Goal: Information Seeking & Learning: Learn about a topic

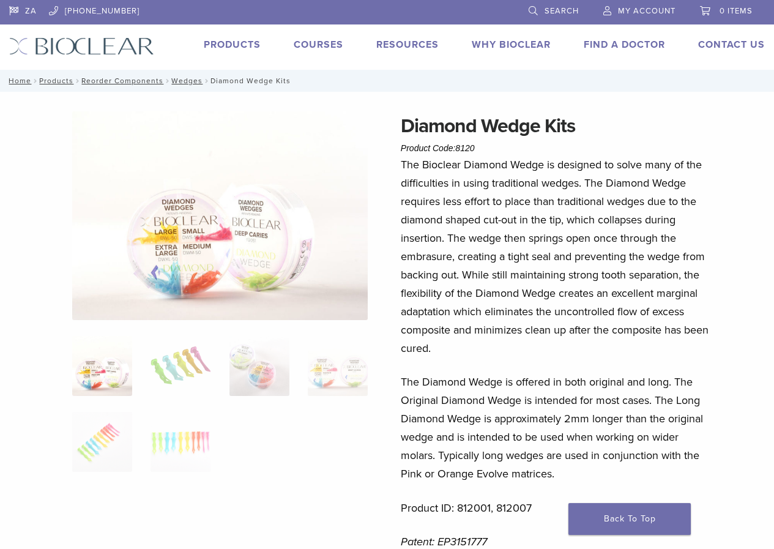
click at [180, 252] on img at bounding box center [220, 215] width 296 height 209
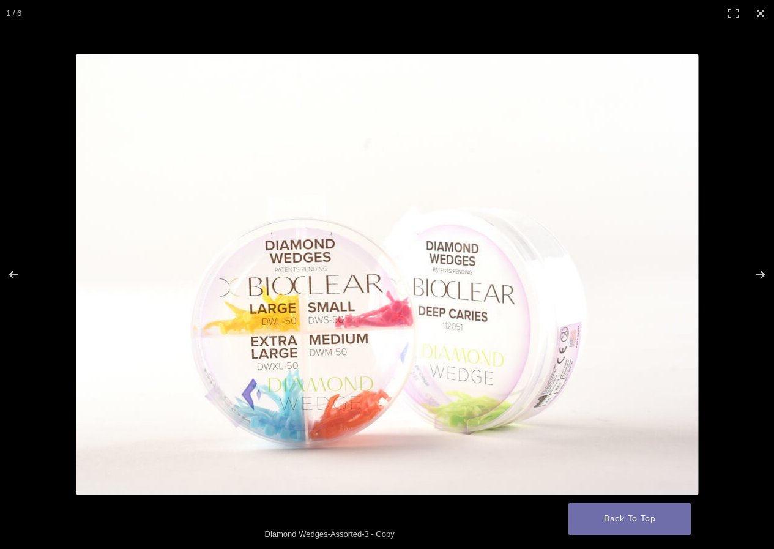
click at [180, 252] on img at bounding box center [387, 274] width 623 height 440
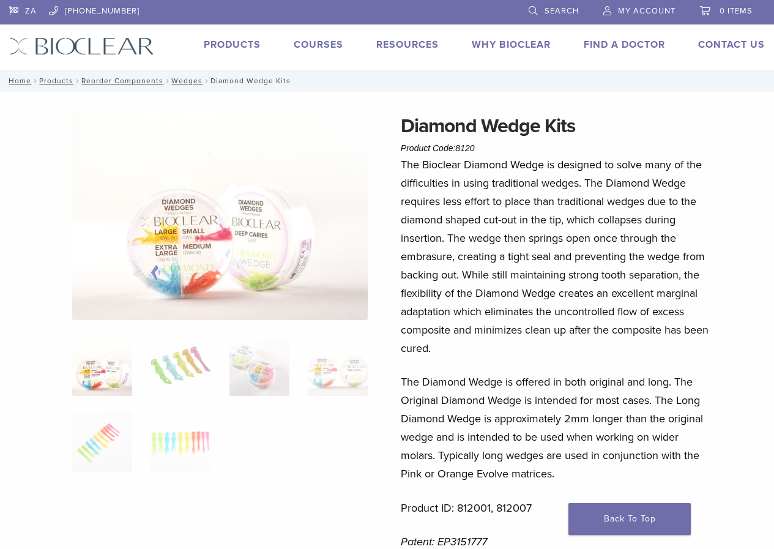
click at [180, 252] on img at bounding box center [220, 215] width 296 height 209
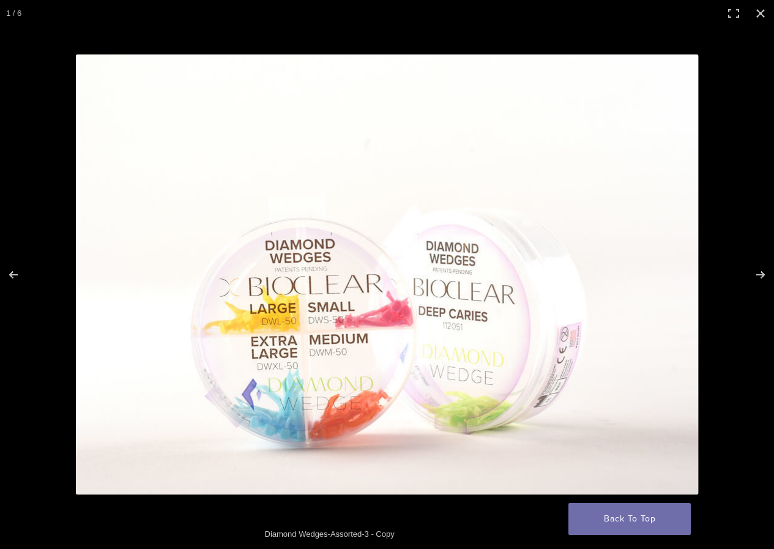
click at [429, 105] on img at bounding box center [387, 274] width 623 height 440
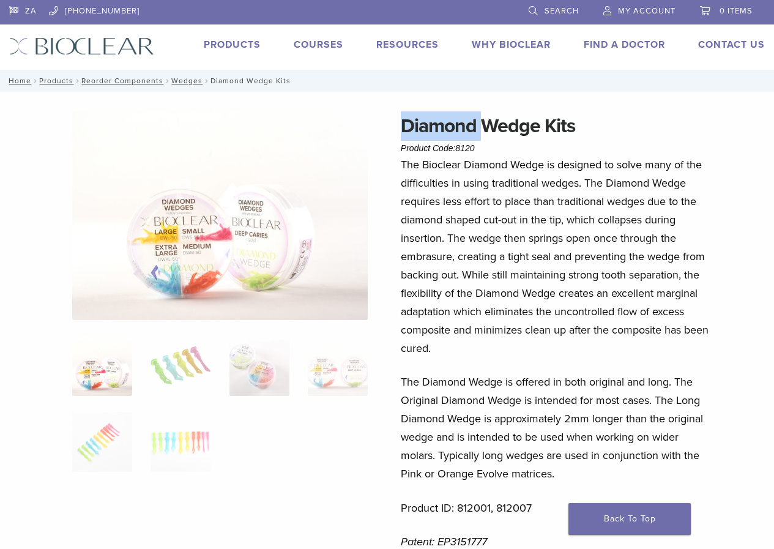
click at [429, 105] on div "Diamond Wedge Kits Product Code: 8120 $ 77.62 Diamond Wedge Kits Product Code: …" at bounding box center [387, 527] width 774 height 871
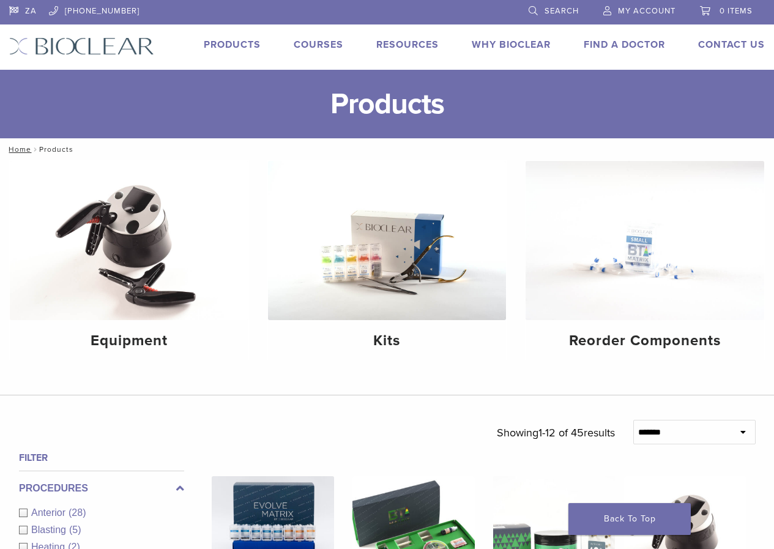
scroll to position [487, 0]
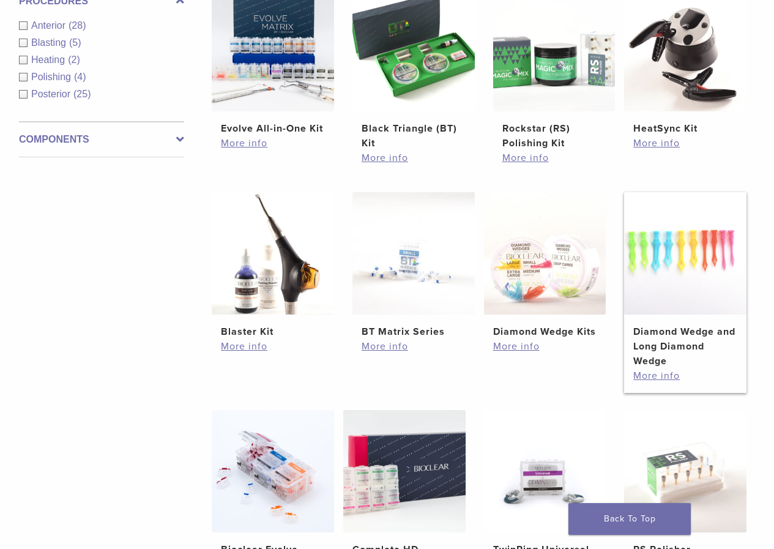
click at [696, 344] on h2 "Diamond Wedge and Long Diamond Wedge" at bounding box center [685, 346] width 104 height 44
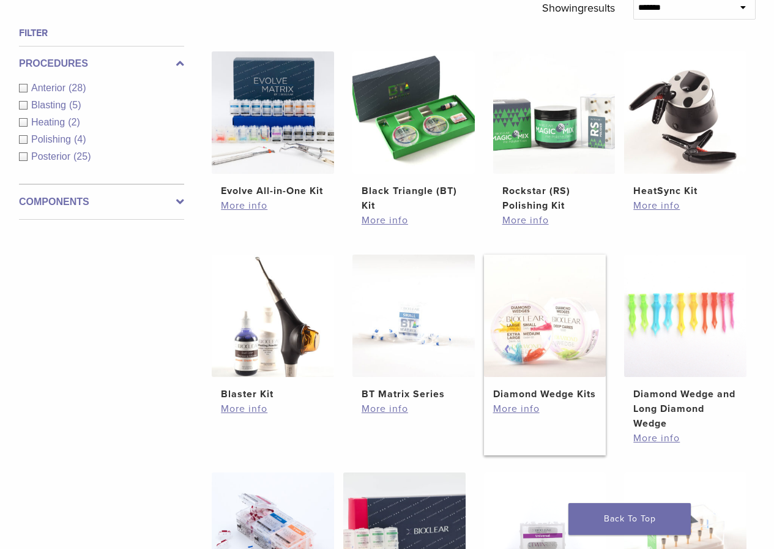
scroll to position [426, 0]
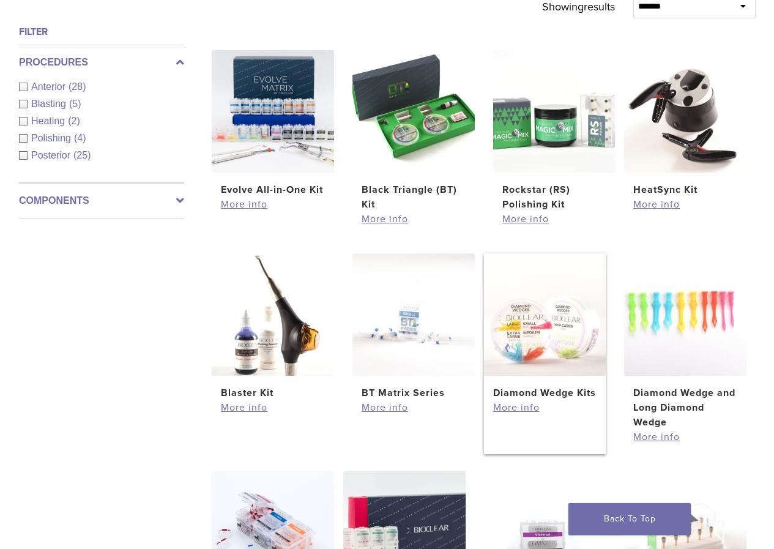
click at [556, 360] on img at bounding box center [545, 314] width 122 height 122
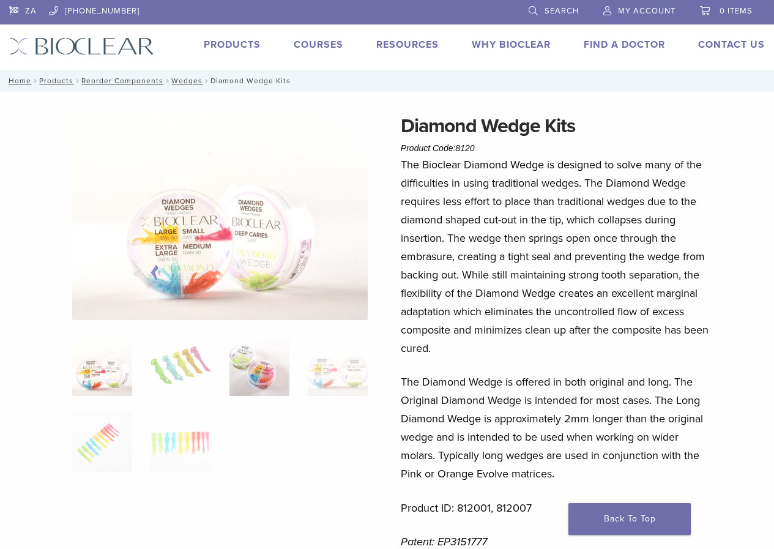
click at [268, 367] on img at bounding box center [259, 366] width 60 height 60
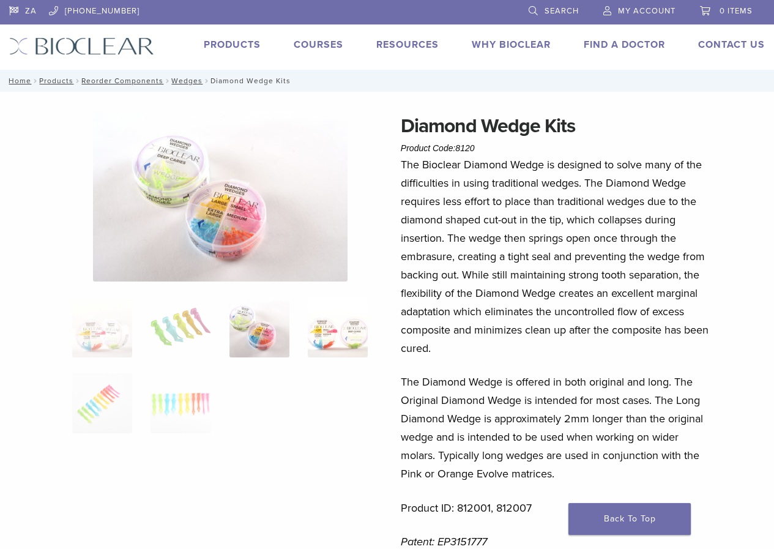
click at [340, 344] on img at bounding box center [338, 327] width 60 height 60
